Goal: Task Accomplishment & Management: Manage account settings

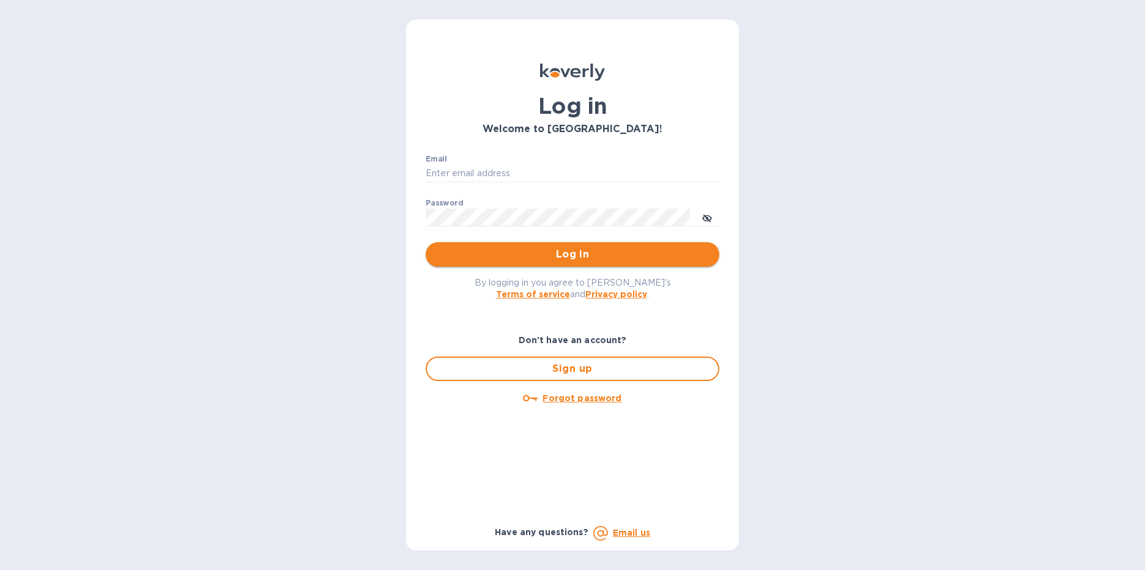
type input "jennifer.obenoskey@expalusa.com"
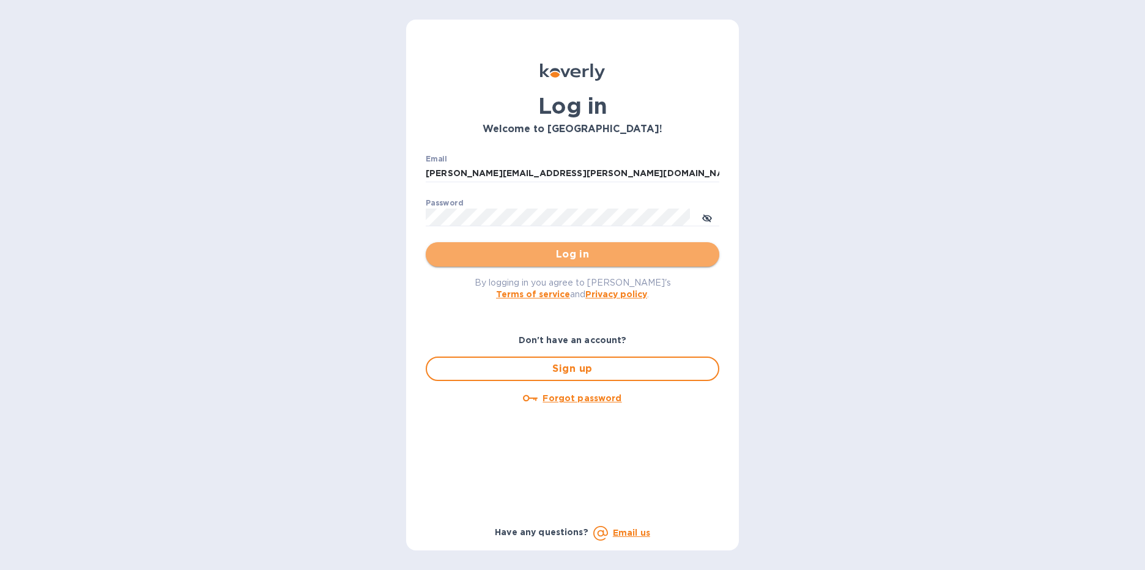
click at [580, 253] on span "Log in" at bounding box center [573, 254] width 274 height 15
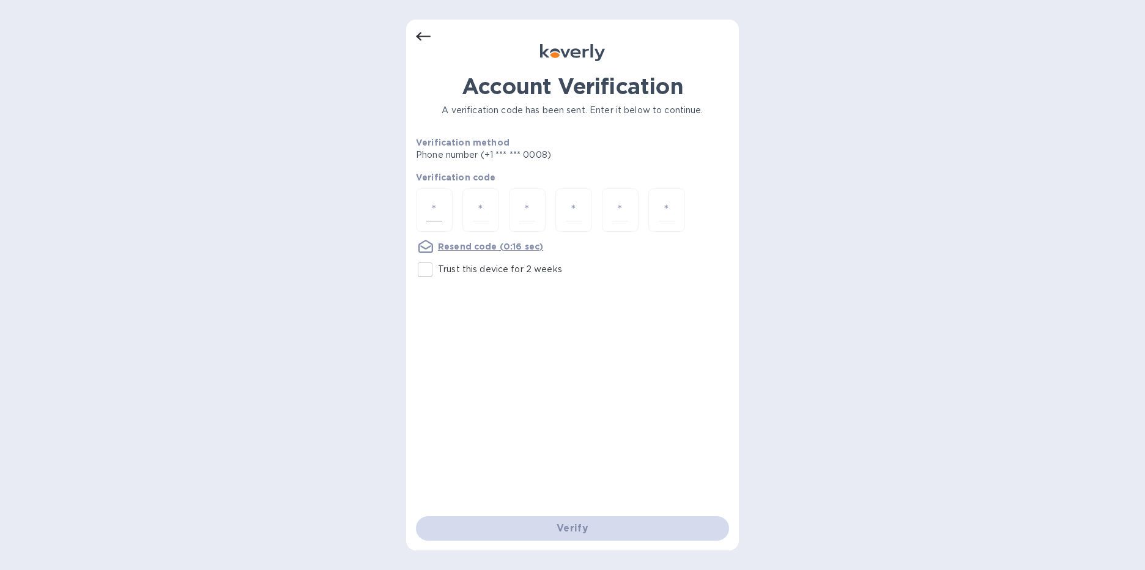
click at [442, 209] on div at bounding box center [434, 209] width 37 height 43
type input "2"
type input "1"
type input "3"
type input "9"
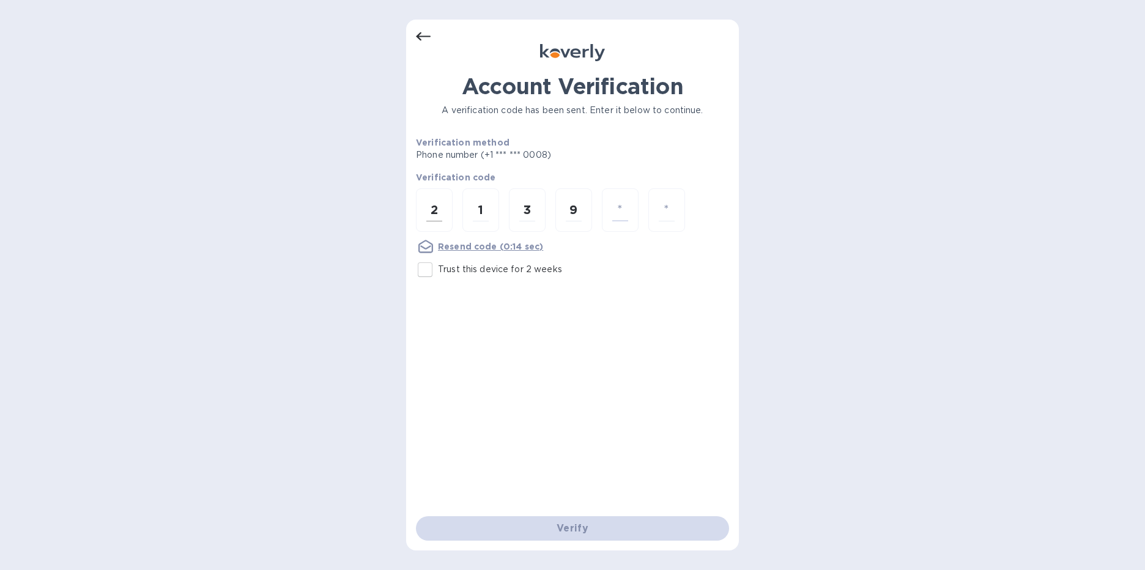
type input "1"
type input "2"
click at [442, 209] on div at bounding box center [434, 209] width 37 height 43
type input "2"
type input "1"
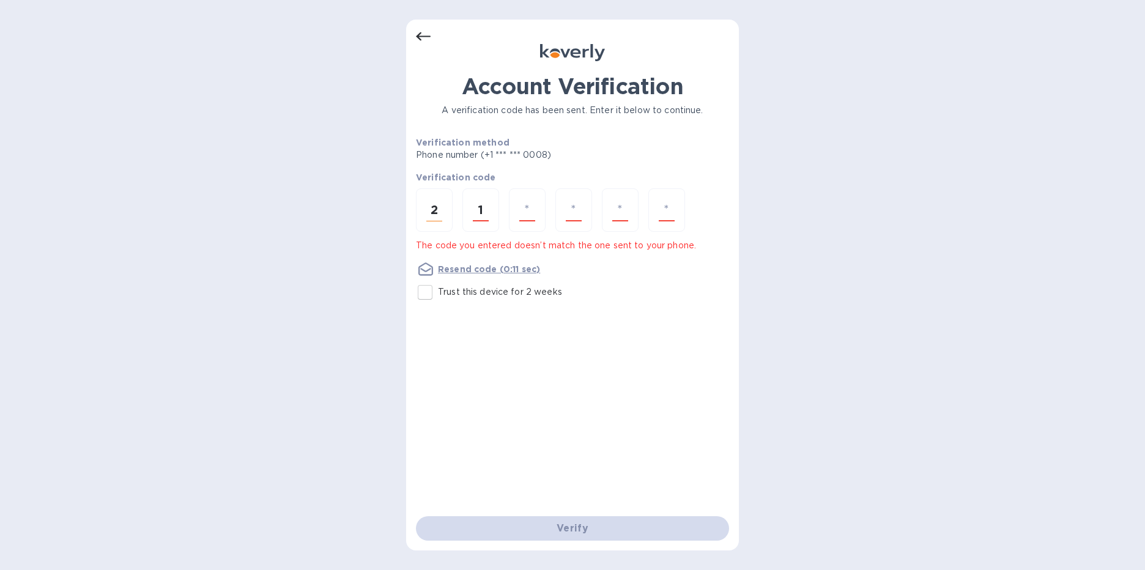
type input "9"
type input "3"
type input "2"
type input "1"
type input "3"
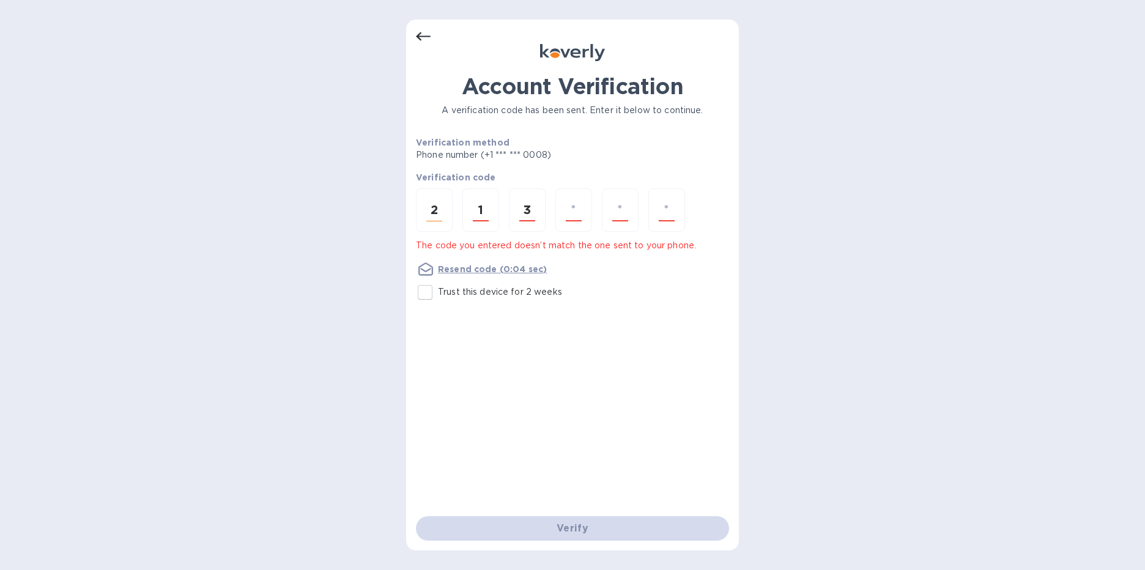
type input "9"
type input "2"
type input "7"
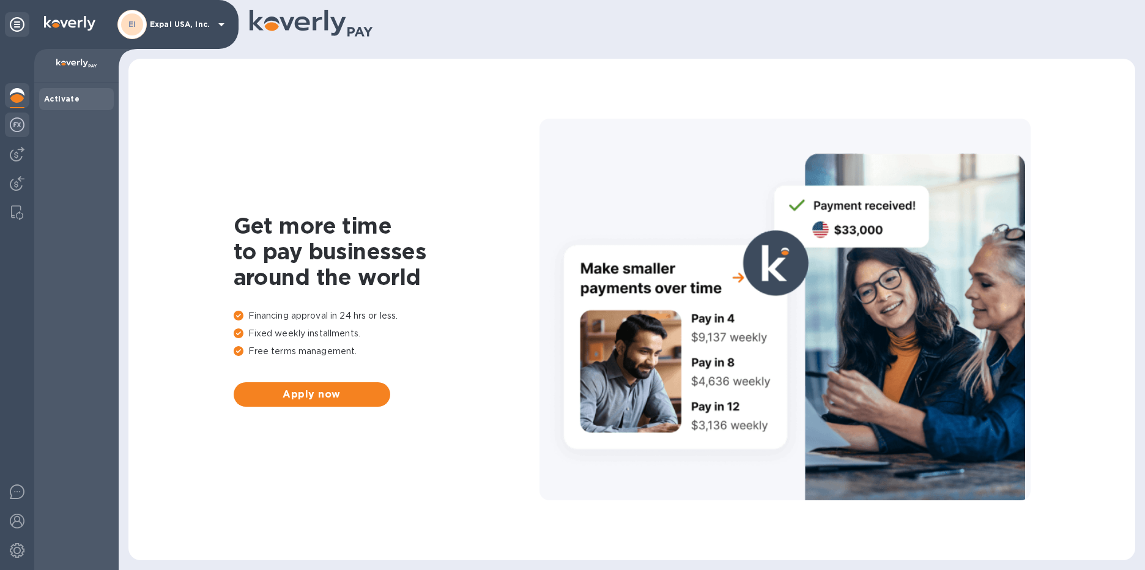
click at [26, 124] on div at bounding box center [17, 126] width 24 height 27
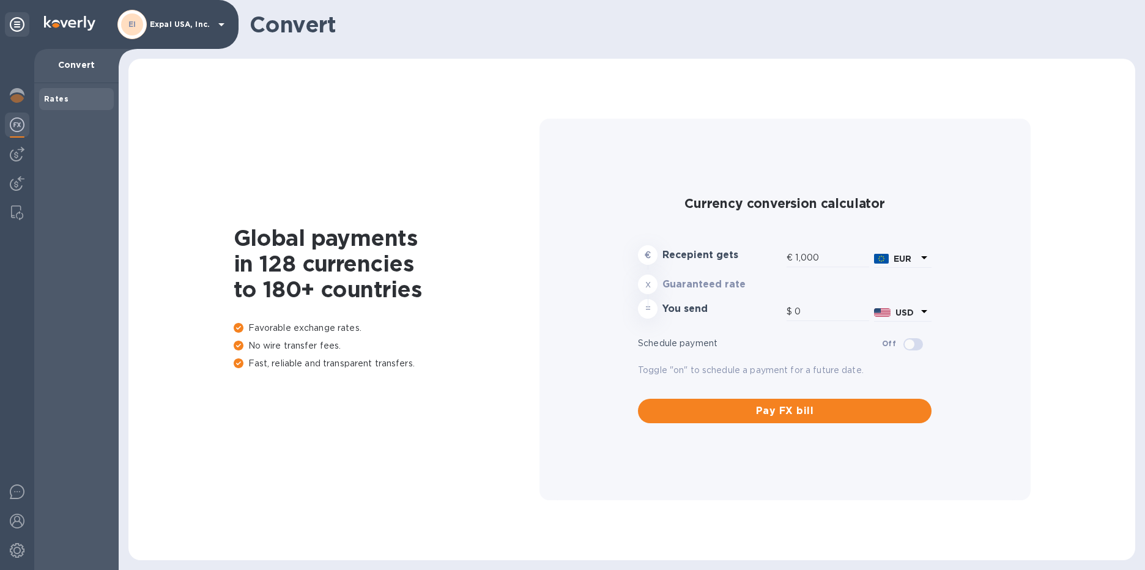
type input "1,164.2"
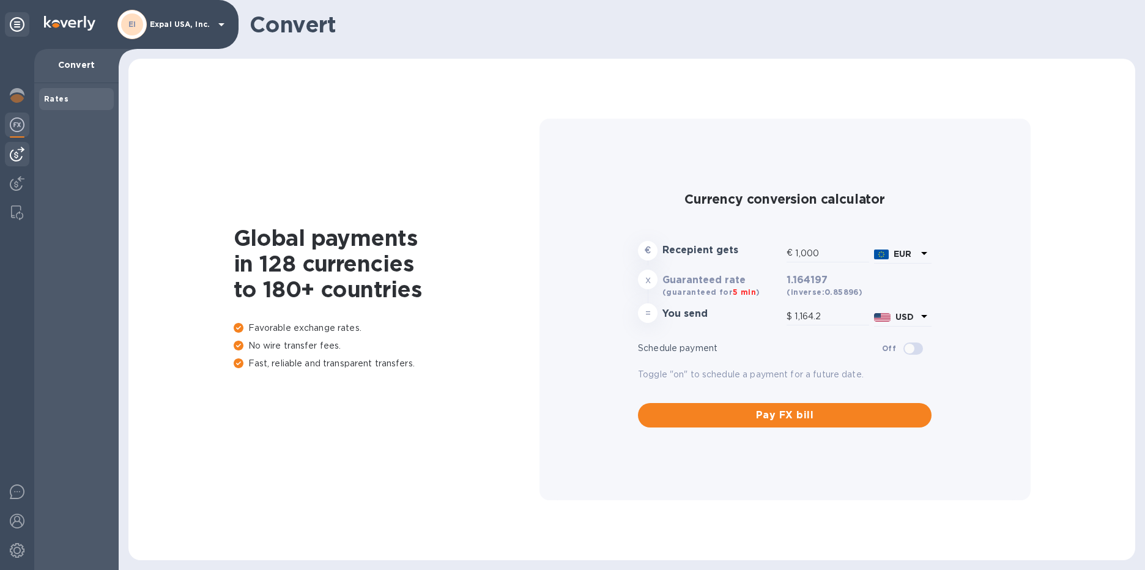
click at [18, 151] on img at bounding box center [17, 154] width 15 height 15
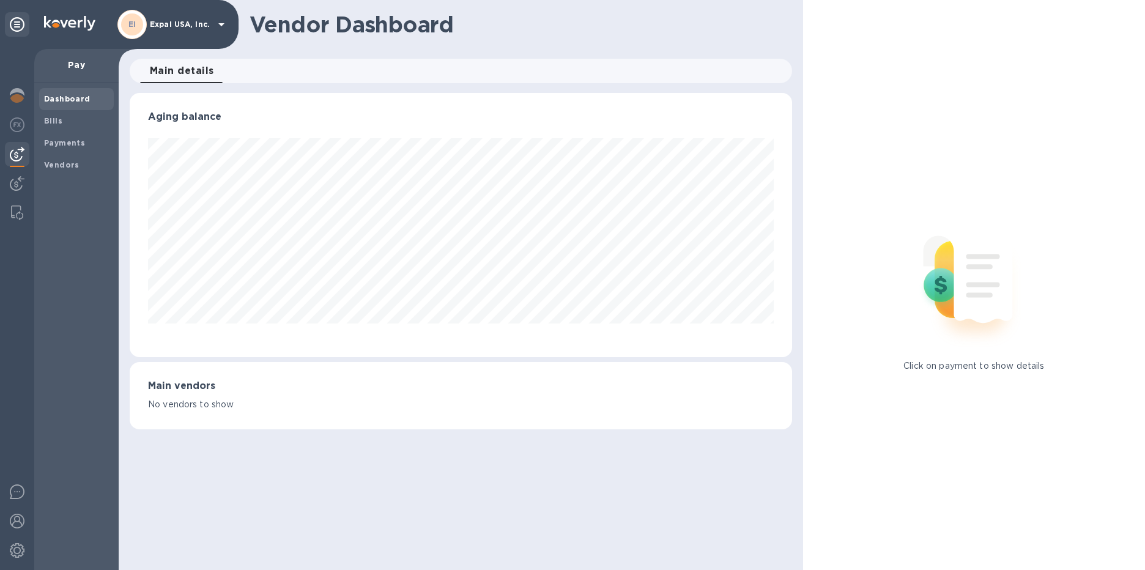
scroll to position [264, 662]
click at [18, 182] on img at bounding box center [17, 183] width 15 height 15
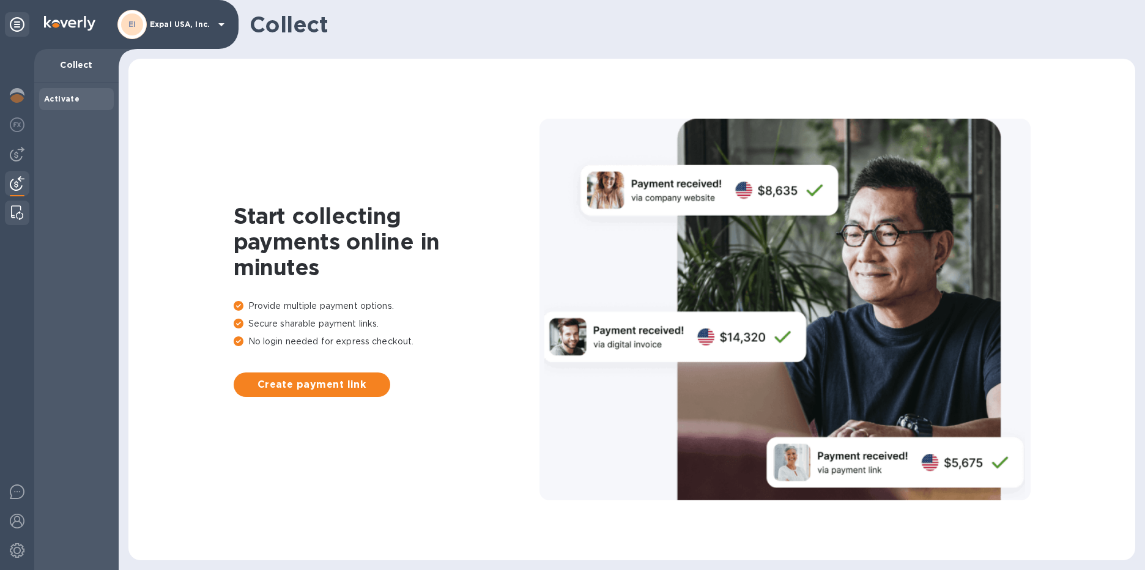
click at [18, 215] on img at bounding box center [17, 213] width 12 height 15
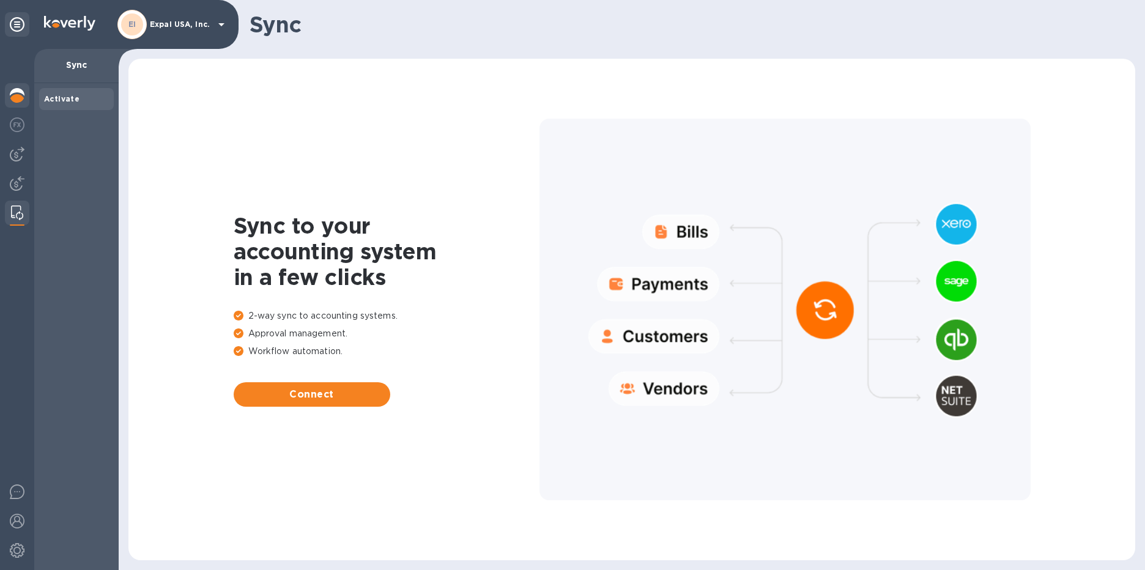
click at [20, 95] on img at bounding box center [17, 95] width 15 height 15
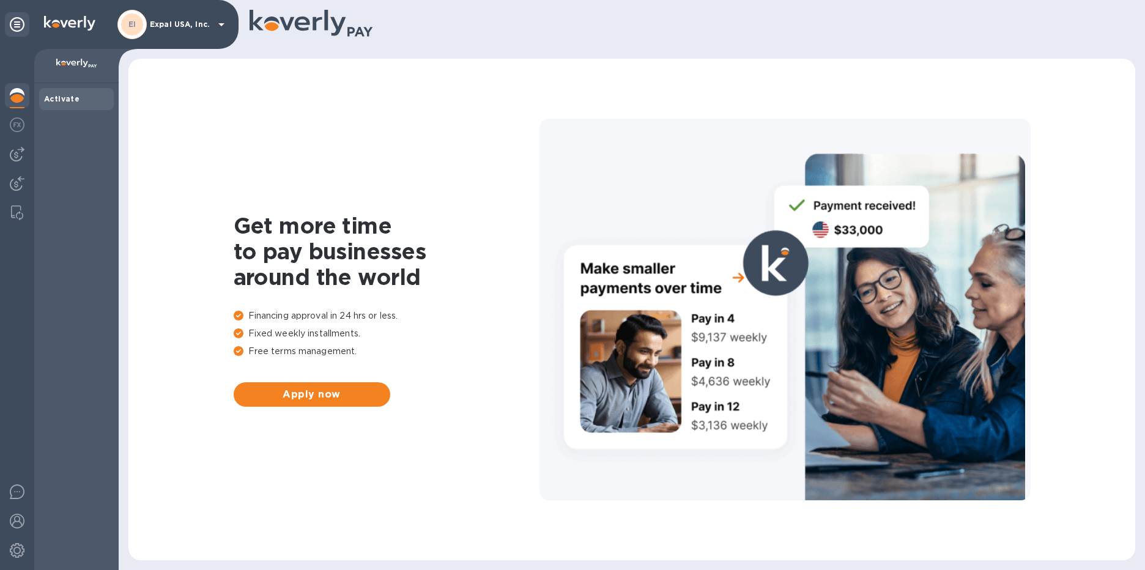
click at [74, 99] on b "Activate" at bounding box center [61, 98] width 35 height 9
click at [217, 23] on icon at bounding box center [221, 24] width 15 height 15
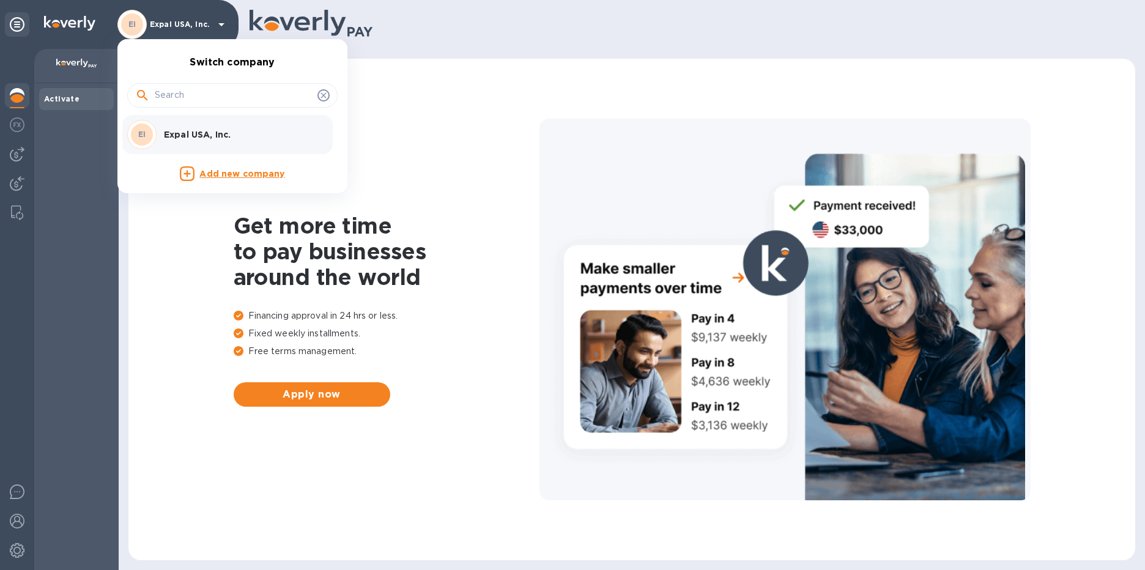
click at [193, 136] on p "Expal USA, Inc." at bounding box center [241, 134] width 154 height 12
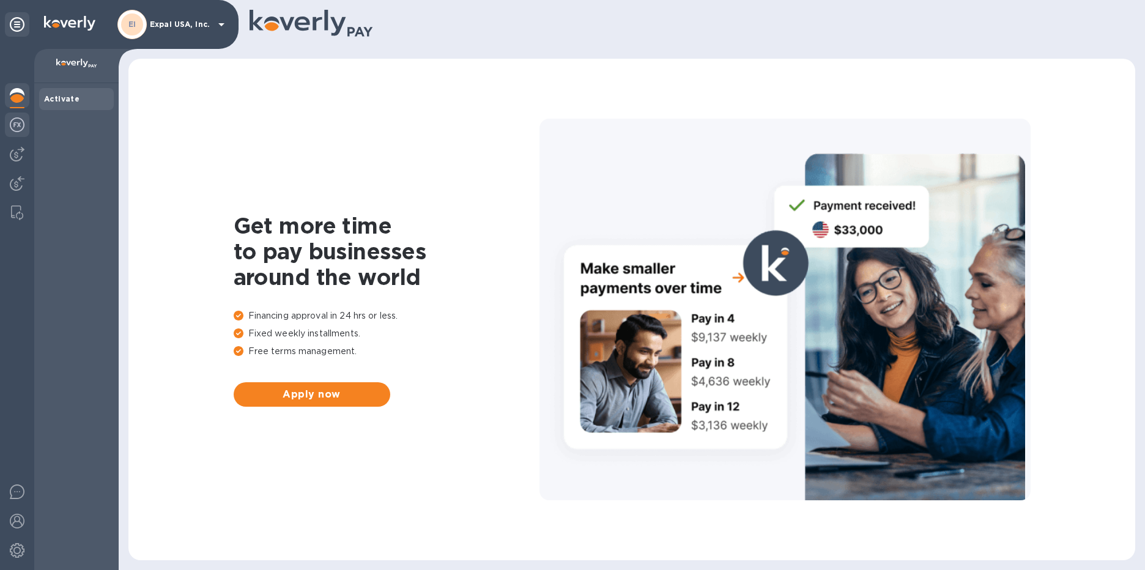
click at [21, 127] on img at bounding box center [17, 124] width 15 height 15
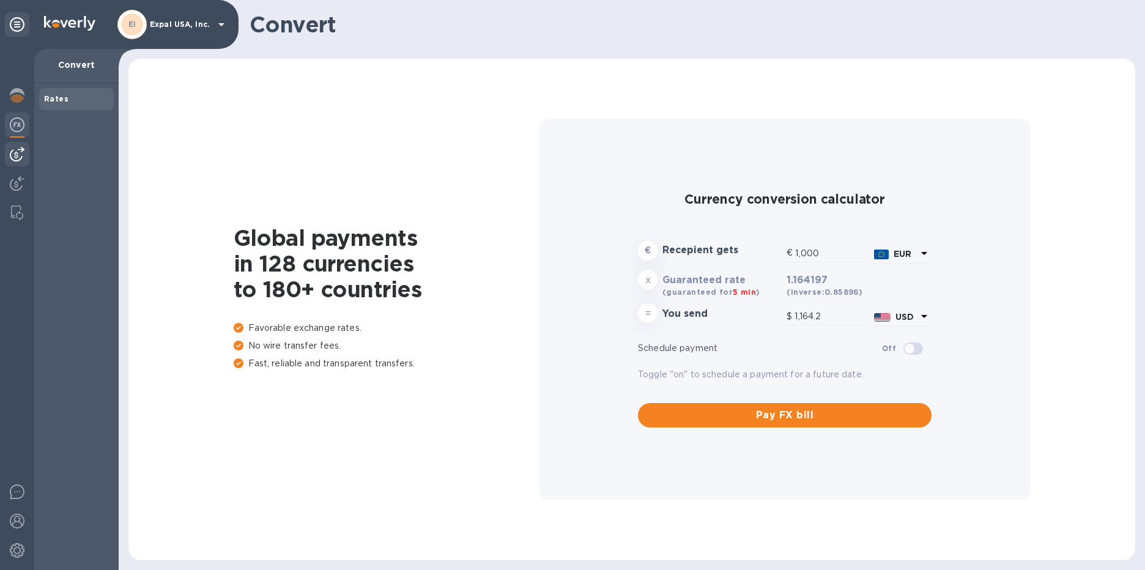
click at [20, 156] on img at bounding box center [17, 154] width 15 height 15
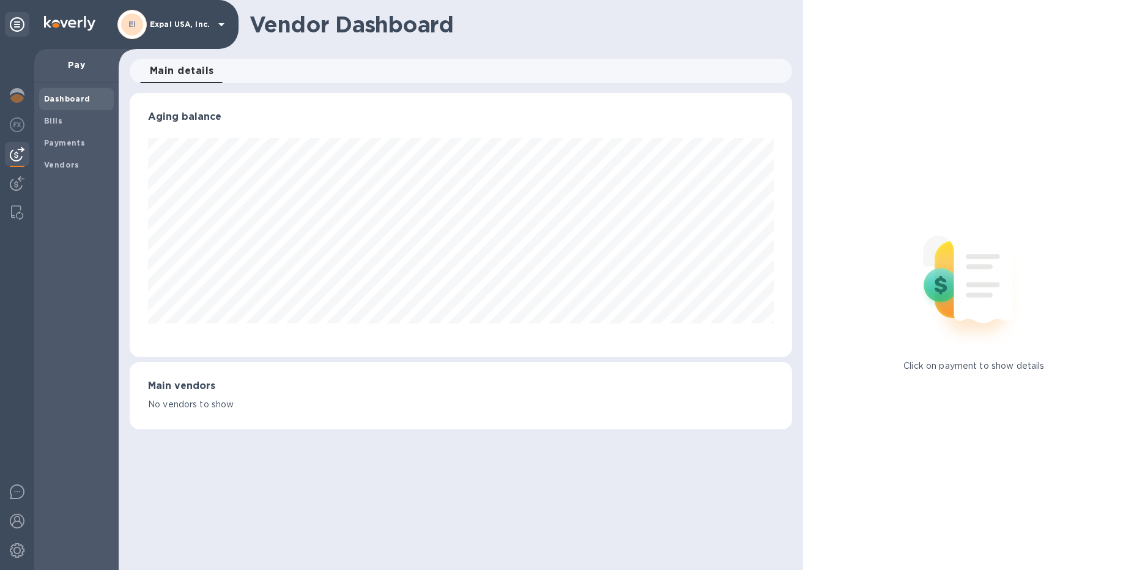
scroll to position [264, 662]
click at [22, 210] on img at bounding box center [17, 213] width 12 height 15
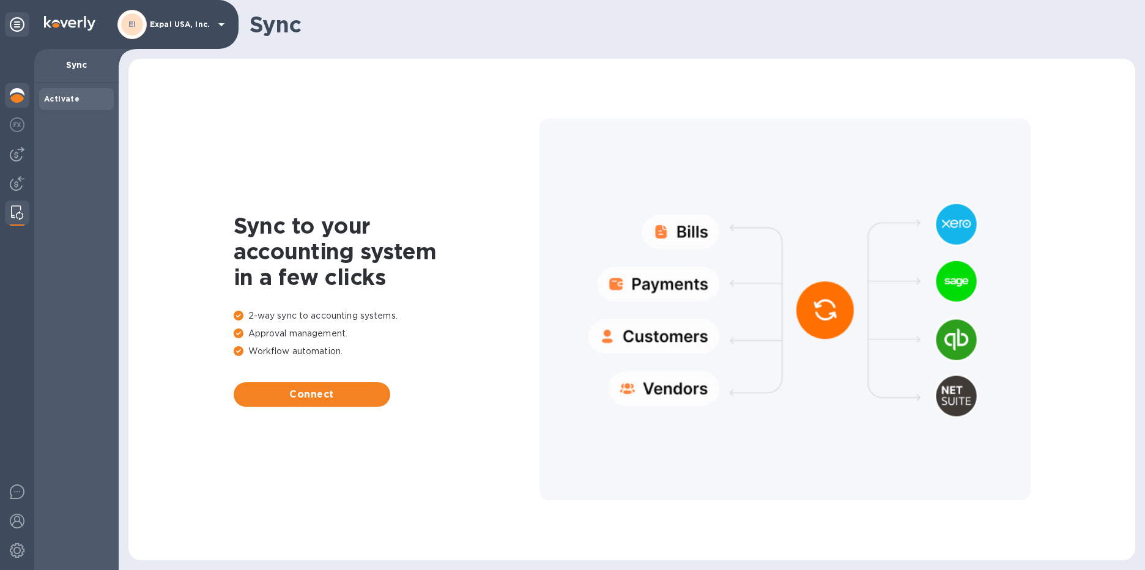
click at [10, 96] on img at bounding box center [17, 95] width 15 height 15
